Goal: Communication & Community: Answer question/provide support

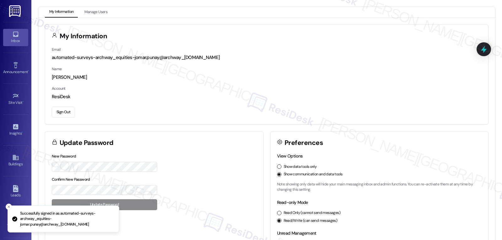
click at [18, 36] on link "Inbox" at bounding box center [15, 37] width 25 height 17
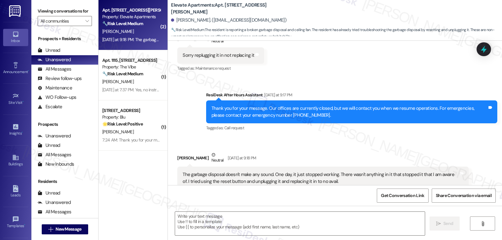
scroll to position [236, 0]
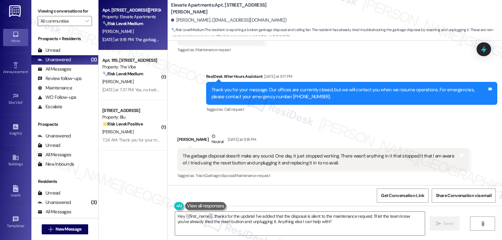
click at [271, 138] on div "[PERSON_NAME] Neutral [DATE] at 9:18 PM" at bounding box center [322, 140] width 291 height 15
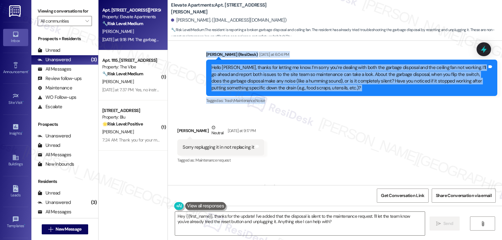
scroll to position [63, 0]
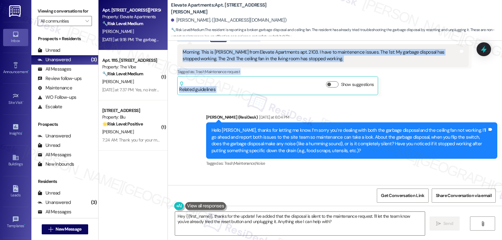
drag, startPoint x: 172, startPoint y: 100, endPoint x: 431, endPoint y: 97, distance: 258.8
click at [437, 97] on div "Received via SMS [PERSON_NAME] Question [DATE] at 12:42 PM Morning. This is [PE…" at bounding box center [323, 64] width 301 height 70
click at [426, 97] on div "Received via SMS [PERSON_NAME] Question [DATE] at 12:42 PM Morning. This is [PE…" at bounding box center [323, 64] width 301 height 70
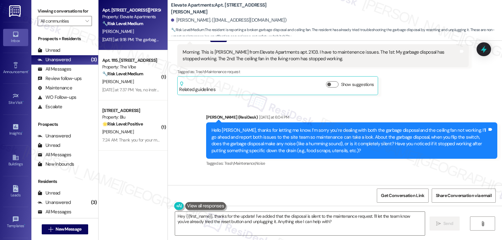
click at [355, 164] on div "Tagged as: Trash , Click to highlight conversations about Trash Maintenance , C…" at bounding box center [351, 163] width 291 height 9
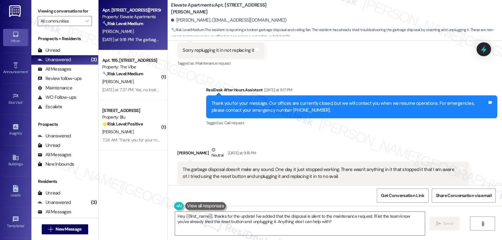
scroll to position [236, 0]
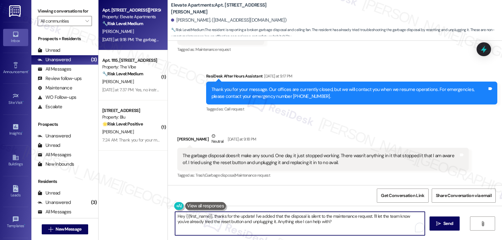
drag, startPoint x: 130, startPoint y: 226, endPoint x: 106, endPoint y: 210, distance: 28.5
click at [106, 210] on div "Apt. [STREET_ADDRESS][PERSON_NAME] Property: Elevate Apartments 🔧 Risk Level: M…" at bounding box center [300, 120] width 403 height 240
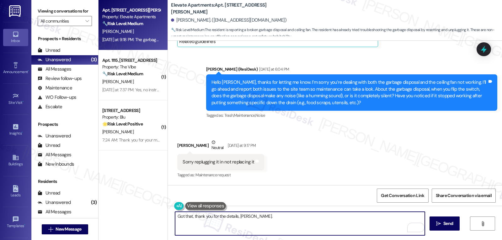
scroll to position [48, 0]
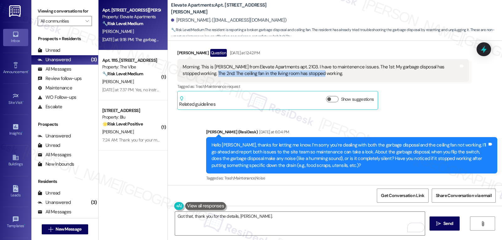
drag, startPoint x: 189, startPoint y: 72, endPoint x: 304, endPoint y: 72, distance: 115.1
click at [304, 72] on div "Morning. This is [PERSON_NAME] from Elevate Apartments apt. 2103. I have to mai…" at bounding box center [321, 70] width 276 height 13
copy div "The ceiling fan in the living room has stopped working."
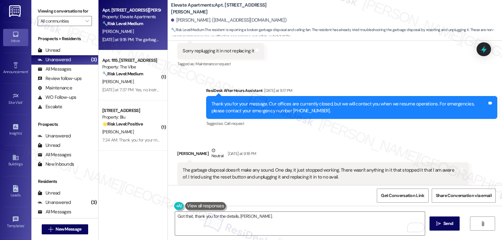
scroll to position [236, 0]
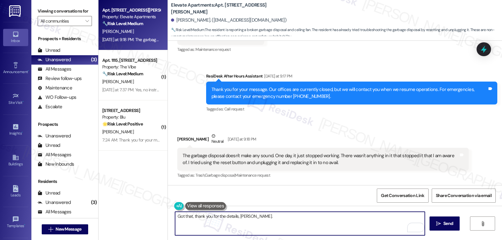
click at [323, 222] on textarea "Got that, thank you for the details, [PERSON_NAME]." at bounding box center [300, 224] width 250 height 24
paste textarea "respond at all when you use the wall switch or remote (e.g., any sound or light…"
click at [251, 218] on textarea "Got that, thank you for the details, [PERSON_NAME]. respond at all when you use…" at bounding box center [300, 224] width 250 height 24
click at [328, 230] on textarea "Got that, thank you for the details, [PERSON_NAME]. Now, about the ceiling fan,…" at bounding box center [300, 224] width 250 height 24
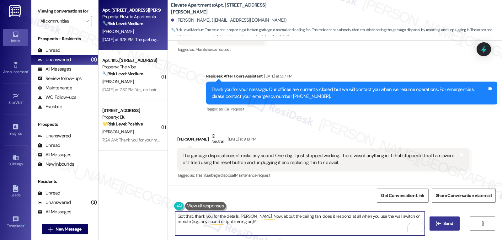
type textarea "Got that, thank you for the details, [PERSON_NAME]. Now, about the ceiling fan,…"
click at [435, 218] on button " Send" at bounding box center [444, 223] width 30 height 14
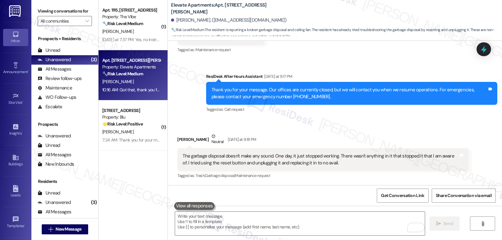
scroll to position [286, 0]
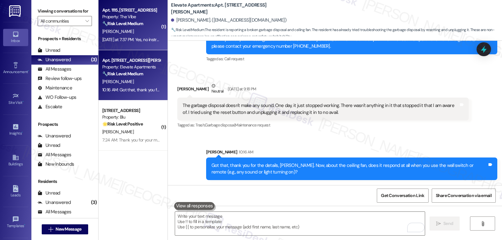
click at [140, 31] on div "[PERSON_NAME]" at bounding box center [131, 32] width 59 height 8
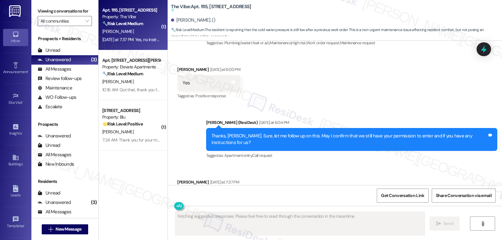
scroll to position [378, 0]
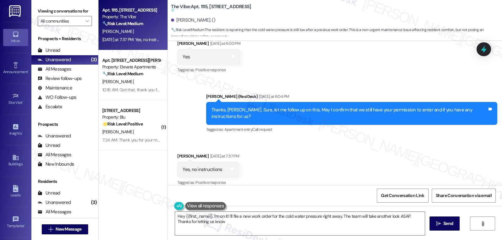
type textarea "Hey {{first_name}}, I'm on it! I'll file a new work order for the cold water pr…"
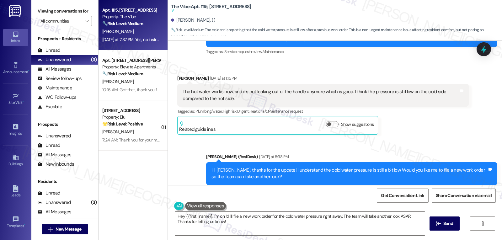
scroll to position [190, 0]
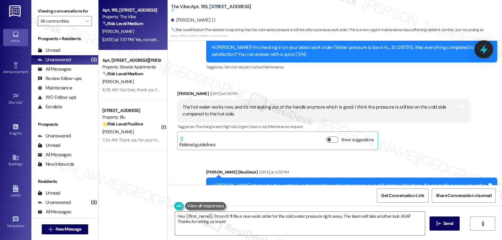
click at [482, 53] on icon at bounding box center [483, 49] width 11 height 11
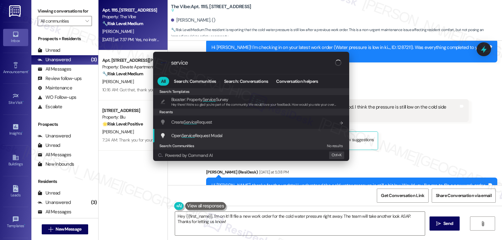
click at [244, 136] on div "Open Service Request Modal Add shortcut" at bounding box center [252, 135] width 184 height 7
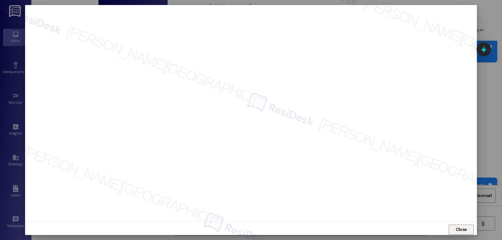
click at [461, 229] on span "Close" at bounding box center [461, 229] width 11 height 7
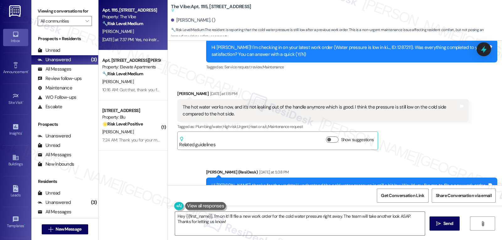
scroll to position [127, 0]
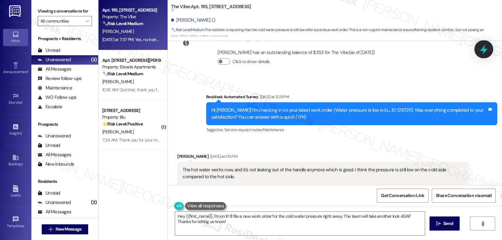
click at [491, 48] on div at bounding box center [483, 49] width 19 height 18
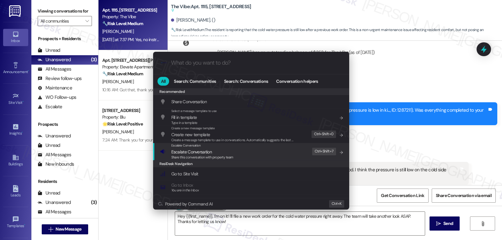
click at [386, 135] on div ".cls-1{fill:#0a055f;}.cls-2{fill:#0cc4c4;} resideskLogoBlueOrange All Search: C…" at bounding box center [251, 120] width 502 height 240
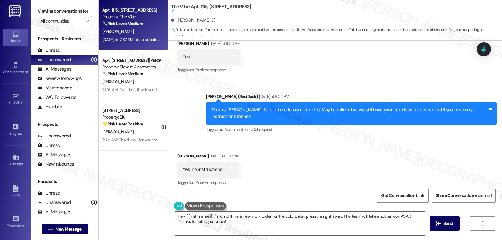
scroll to position [379, 0]
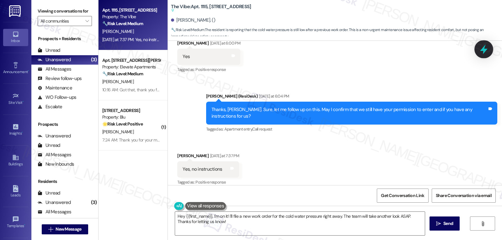
click at [489, 50] on div at bounding box center [483, 49] width 19 height 18
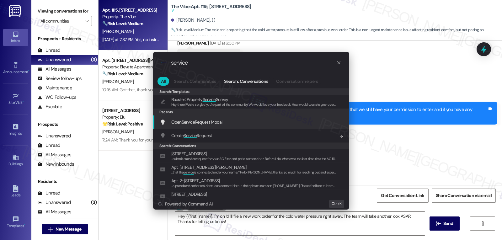
click at [207, 125] on span "Open Service Request Modal" at bounding box center [196, 122] width 51 height 6
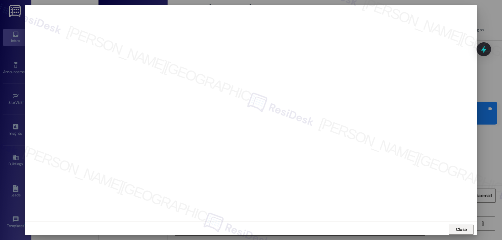
click at [467, 234] on button "Close" at bounding box center [461, 230] width 25 height 10
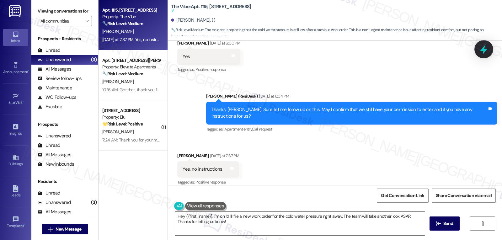
click at [486, 48] on icon at bounding box center [483, 49] width 11 height 11
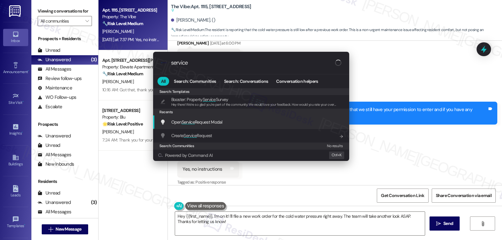
click at [233, 125] on div "Open Service Request Modal Add shortcut" at bounding box center [252, 122] width 184 height 7
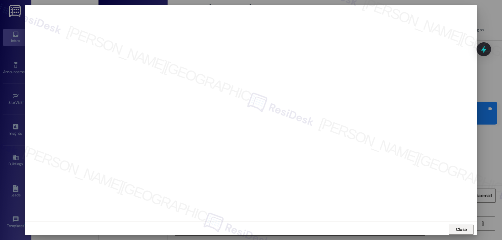
click at [458, 227] on span "Close" at bounding box center [461, 229] width 11 height 7
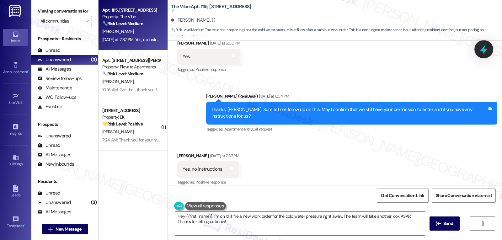
click at [481, 48] on icon at bounding box center [483, 49] width 11 height 11
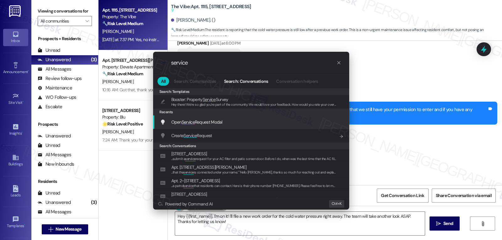
click at [215, 127] on div "Open Service Request Modal Add shortcut" at bounding box center [251, 121] width 196 height 13
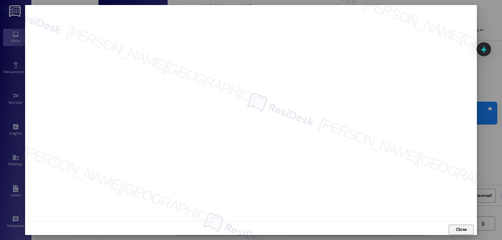
click at [460, 233] on span "Close" at bounding box center [461, 229] width 13 height 9
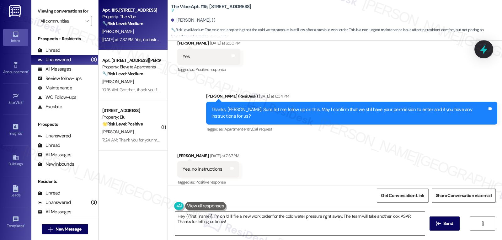
click at [483, 51] on icon at bounding box center [484, 50] width 8 height 10
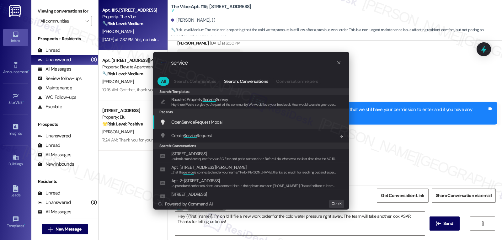
click at [201, 125] on span "Open Service Request Modal" at bounding box center [196, 122] width 51 height 6
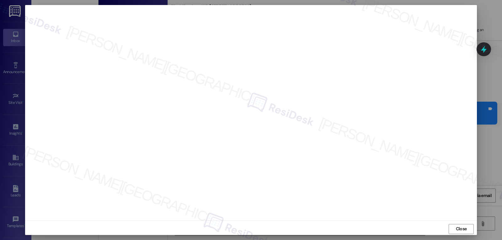
scroll to position [0, 0]
click at [456, 231] on span "Close" at bounding box center [461, 229] width 11 height 7
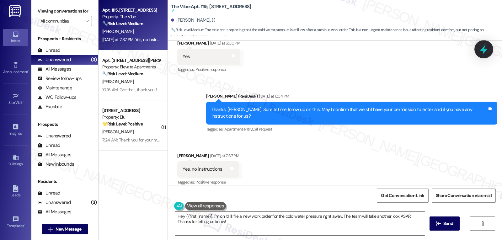
click at [486, 52] on icon at bounding box center [483, 49] width 11 height 11
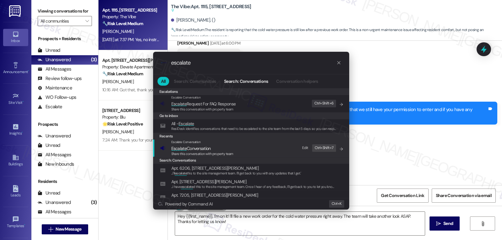
type input "escalate"
click at [230, 154] on span "Share this conversation with property team" at bounding box center [202, 154] width 62 height 4
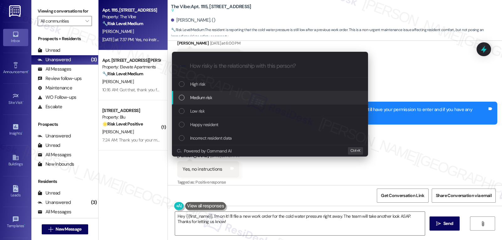
click at [221, 98] on div "Medium risk" at bounding box center [271, 97] width 184 height 7
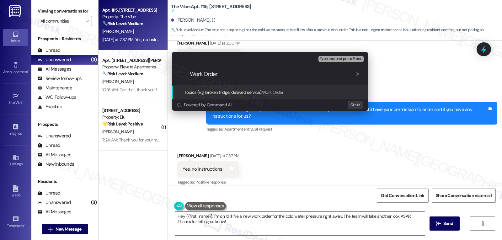
paste input "1298825"
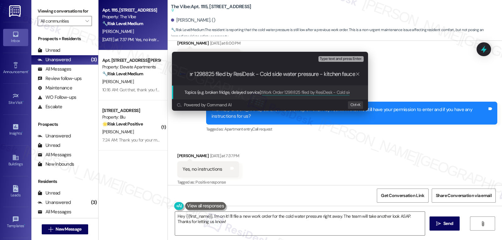
type input "Work Order 1298825 filed by ResiDesk - Cold side water pressure - kitchen faucet"
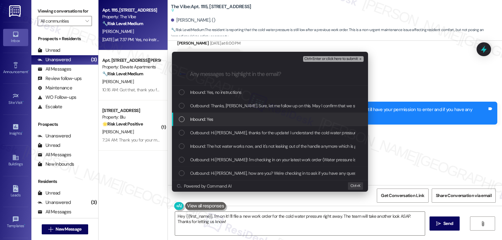
click at [210, 121] on span "Inbound: Yes" at bounding box center [201, 119] width 23 height 7
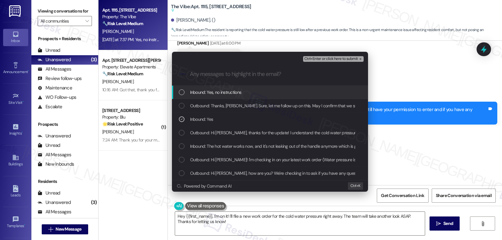
click at [215, 96] on span "Inbound: Yes, no instructions" at bounding box center [215, 92] width 51 height 7
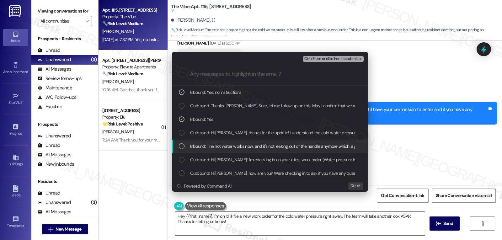
click at [209, 150] on div "Inbound: The hot water works now, and it's not leaking out of the handle anymor…" at bounding box center [270, 146] width 196 height 13
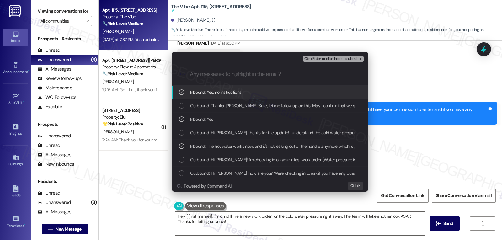
click at [346, 59] on span "Ctrl+Enter or click here to submit" at bounding box center [331, 59] width 54 height 4
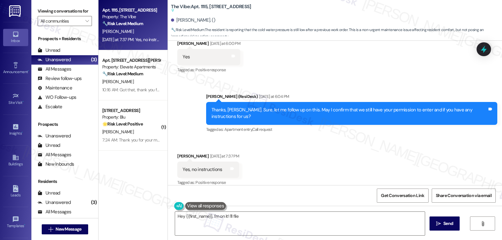
scroll to position [379, 0]
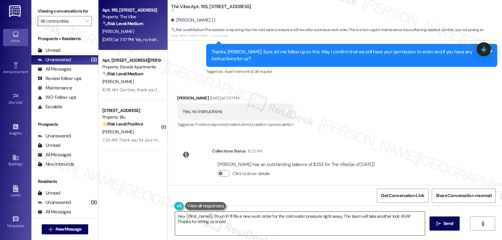
drag, startPoint x: 267, startPoint y: 229, endPoint x: 263, endPoint y: 225, distance: 6.0
click at [267, 229] on textarea "Hey {{first_name}}, I'm on it! I'll file a new work order for the cold water pr…" at bounding box center [300, 224] width 250 height 24
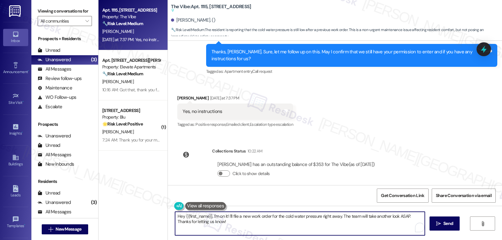
drag, startPoint x: 221, startPoint y: 226, endPoint x: 161, endPoint y: 195, distance: 67.2
click at [172, 211] on div "Hey {{first_name}}, I'm on it! I'll file a new work order for the cold water pr…" at bounding box center [297, 223] width 250 height 24
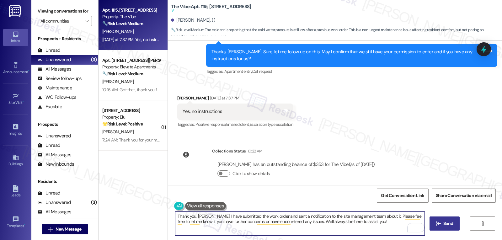
type textarea "Thank you, [PERSON_NAME]. I have submitted the work order and sent a notificati…"
click at [445, 227] on span "Send" at bounding box center [448, 223] width 10 height 7
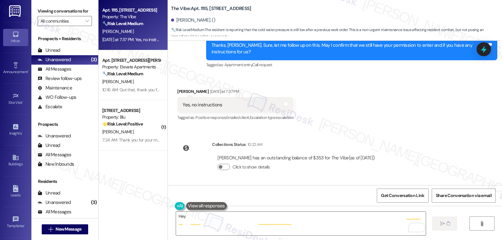
scroll to position [410, 0]
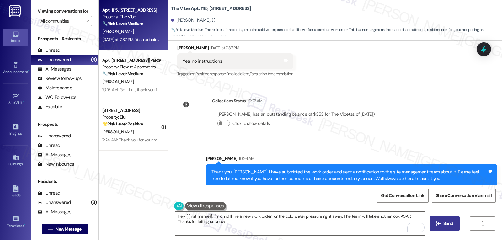
type textarea "Hey {{first_name}}, I'm on it! I'll file a new work order for the cold water pr…"
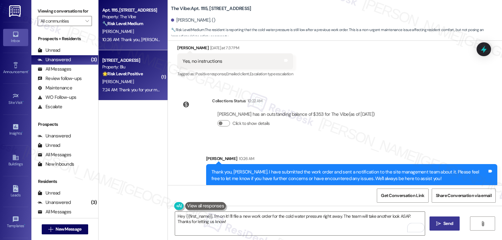
click at [139, 91] on div "7:24 AM: Thank you for your message. Our offices are currently closed, but we w…" at bounding box center [285, 90] width 367 height 6
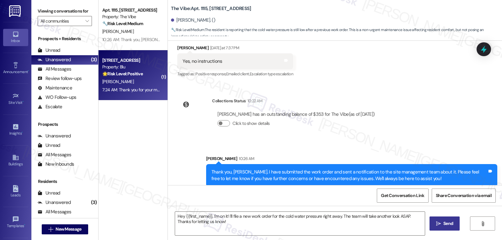
type textarea "Fetching suggested responses. Please feel free to read through the conversation…"
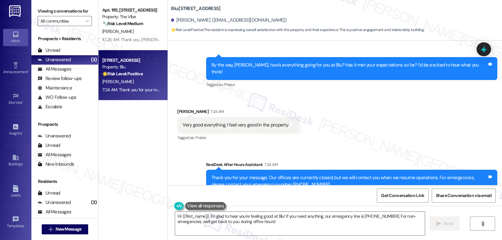
scroll to position [246, 0]
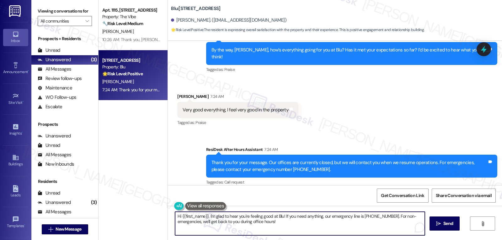
click at [175, 217] on textarea "Hi {{first_name}}, I'm glad to hear you're feeling good at Blu! If you need any…" at bounding box center [300, 224] width 250 height 24
drag, startPoint x: 300, startPoint y: 219, endPoint x: 356, endPoint y: 255, distance: 66.1
click at [356, 240] on html "Inbox Go to Inbox Announcement • Send A Text Announcement Site Visit • Go to Si…" at bounding box center [251, 120] width 502 height 240
click at [310, 225] on textarea "Awesome, {{first_name}}! I'm glad to hear you're feeling good at Blu!" at bounding box center [300, 224] width 250 height 24
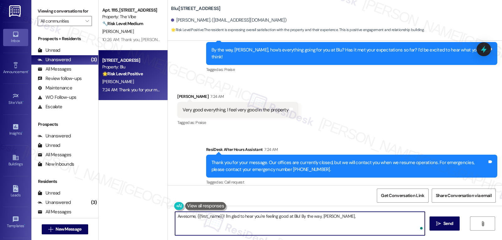
paste textarea "if you have a moment, we’d really appreciate it if you could take a moment to l…"
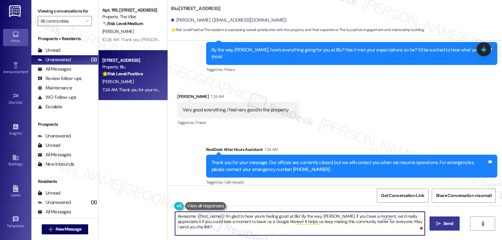
type textarea "Awesome, {{first_name}}! I'm glad to hear you're feeling good at Blu! By the wa…"
click at [443, 221] on span "Send" at bounding box center [448, 223] width 10 height 7
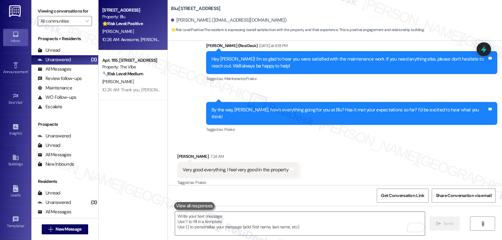
scroll to position [59, 0]
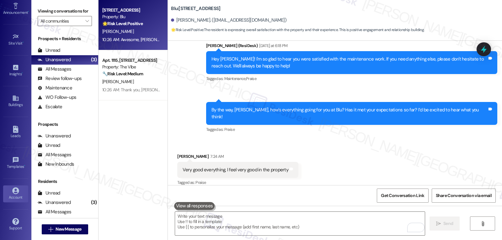
click at [21, 186] on link "Account" at bounding box center [15, 193] width 25 height 17
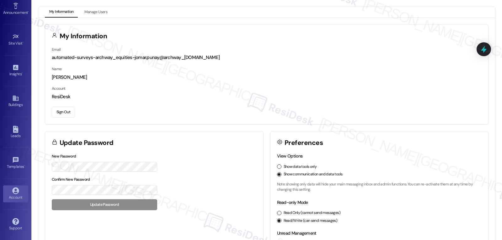
click at [63, 112] on button "Sign Out" at bounding box center [63, 112] width 23 height 11
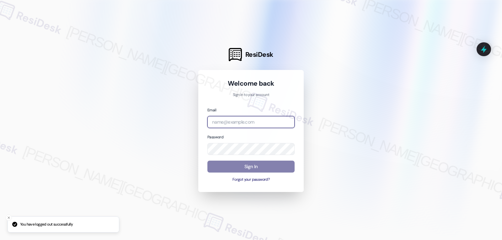
click at [267, 122] on input "email" at bounding box center [250, 122] width 87 height 12
drag, startPoint x: 261, startPoint y: 121, endPoint x: 265, endPoint y: 121, distance: 4.4
click at [261, 121] on input "email" at bounding box center [250, 122] width 87 height 12
paste input "[EMAIL_ADDRESS][DOMAIN_NAME]"
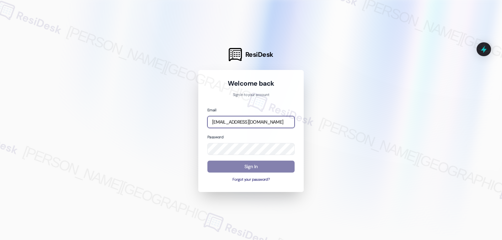
type input "[EMAIL_ADDRESS][DOMAIN_NAME]"
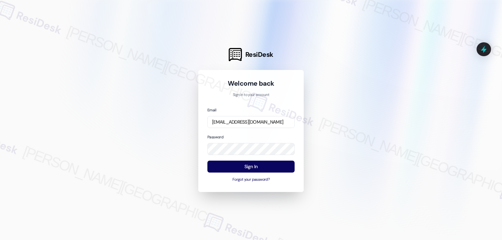
click at [327, 161] on div at bounding box center [251, 120] width 502 height 240
click at [280, 165] on button "Sign In" at bounding box center [250, 167] width 87 height 12
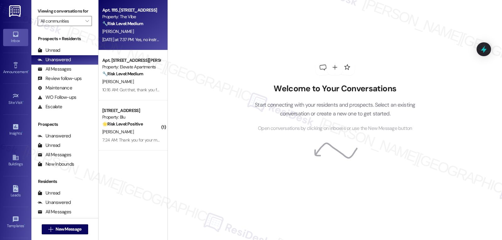
click at [140, 47] on div "Apt. 1115, [STREET_ADDRESS] Property: The Vibe 🔧 Risk Level: Medium The residen…" at bounding box center [133, 25] width 69 height 50
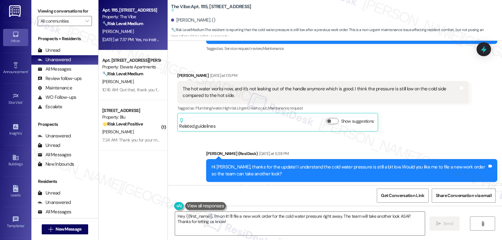
scroll to position [128, 0]
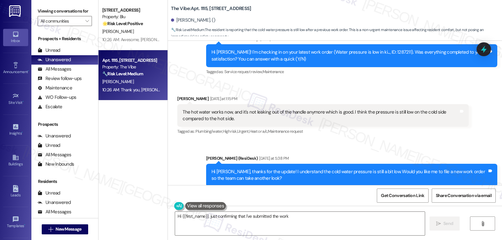
type textarea "Hi {{first_name}}, just confirming that I've submitted the work"
